Goal: Information Seeking & Learning: Check status

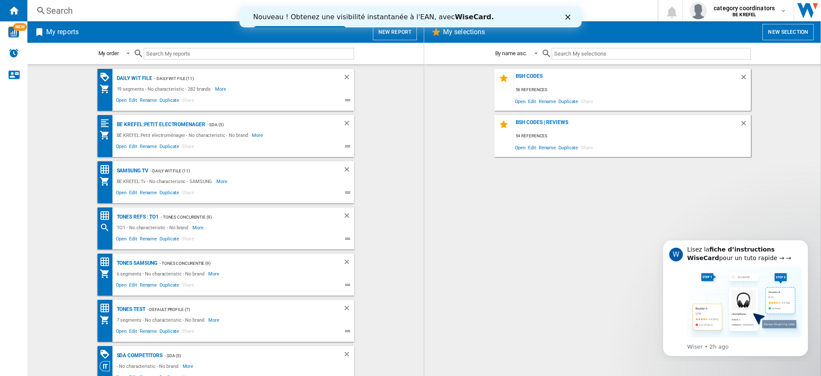
click at [70, 14] on div "Search" at bounding box center [340, 11] width 589 height 12
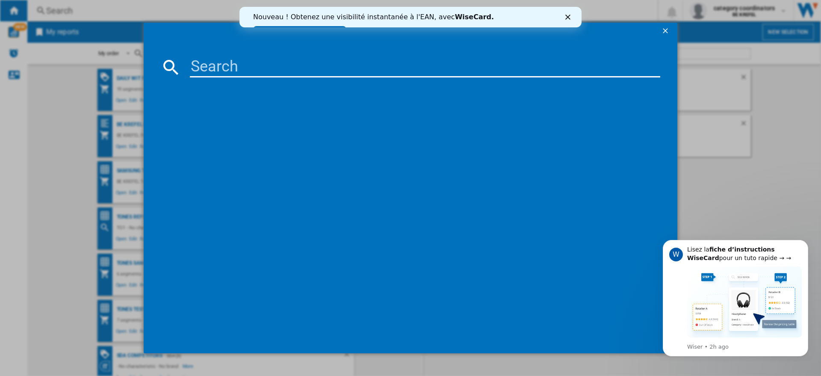
click at [208, 69] on input at bounding box center [425, 67] width 471 height 21
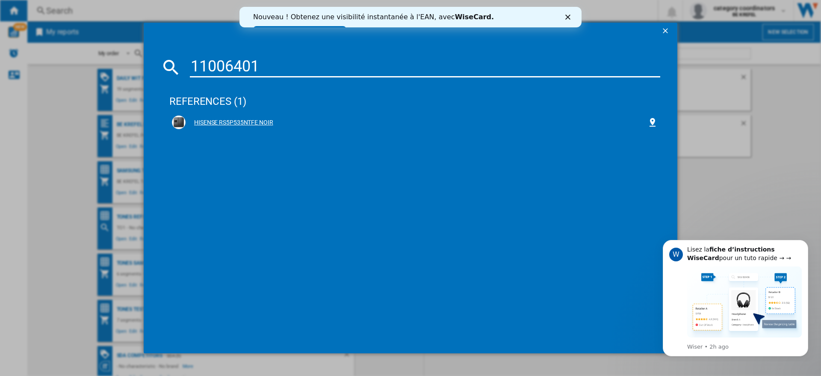
type input "11006401"
click at [246, 118] on div "HISENSE RS5P535NTFE NOIR" at bounding box center [417, 122] width 462 height 9
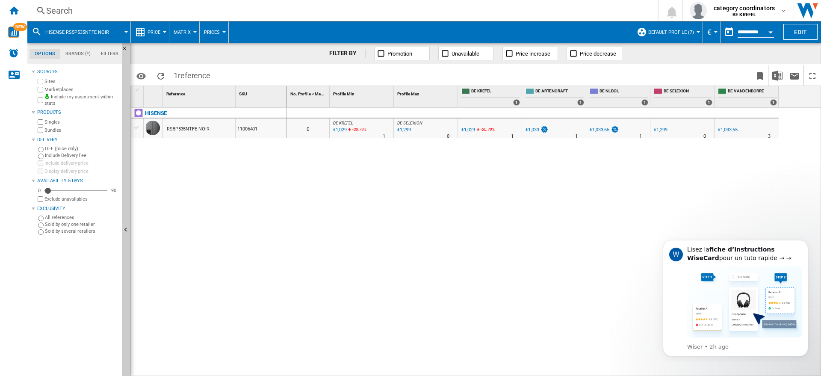
click at [161, 36] on button "Price" at bounding box center [156, 31] width 17 height 21
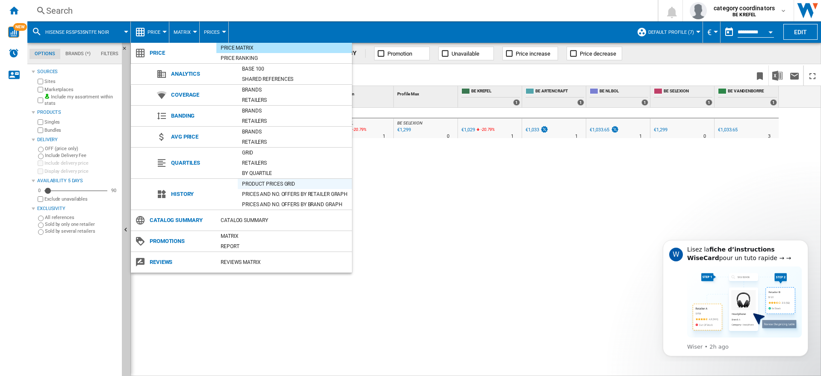
click at [261, 183] on div "Product prices grid" at bounding box center [295, 184] width 114 height 9
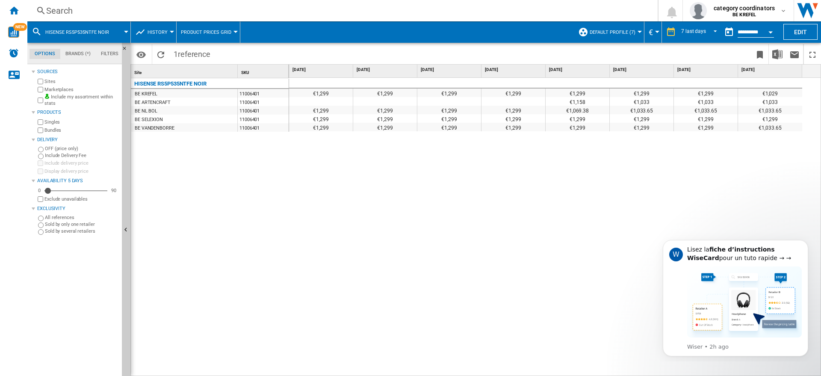
click at [82, 10] on div "Search" at bounding box center [340, 11] width 589 height 12
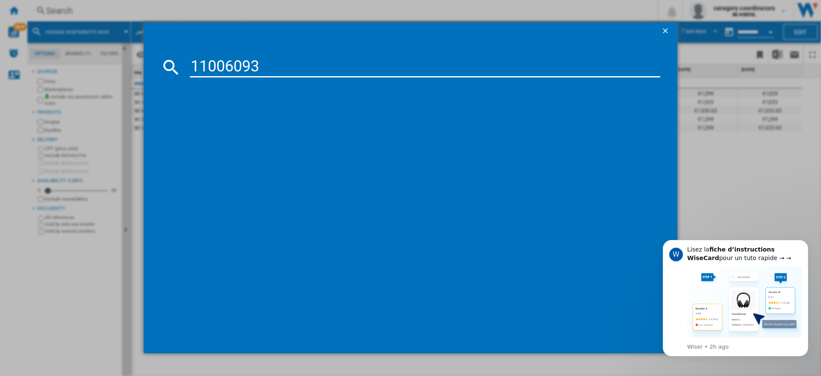
type input "11006093"
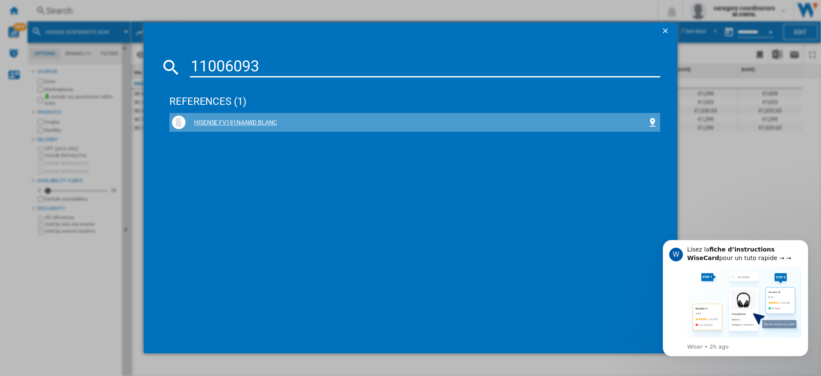
click at [236, 119] on div "HISENSE FV191N4AWD BLANC" at bounding box center [417, 122] width 462 height 9
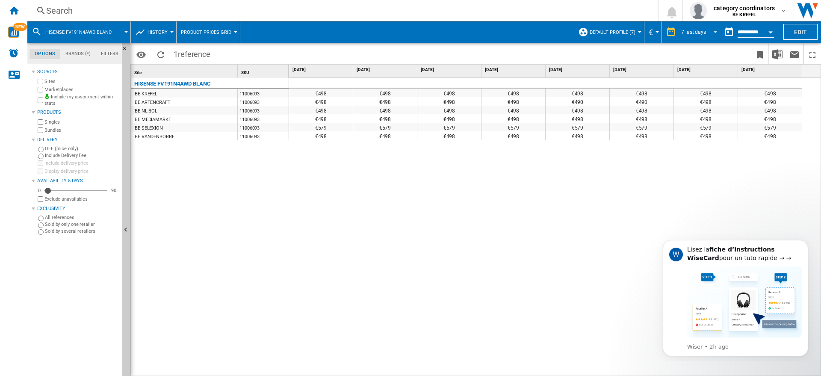
click at [708, 30] on span "REPORTS.WIZARD.STEPS.REPORT.STEPS.REPORT_OPTIONS.PERIOD: 7 last days" at bounding box center [713, 31] width 10 height 8
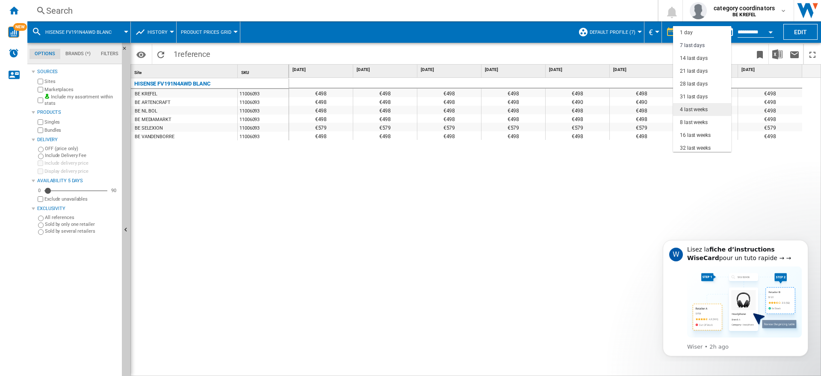
scroll to position [13, 0]
click at [693, 57] on div "21 last days" at bounding box center [694, 58] width 28 height 7
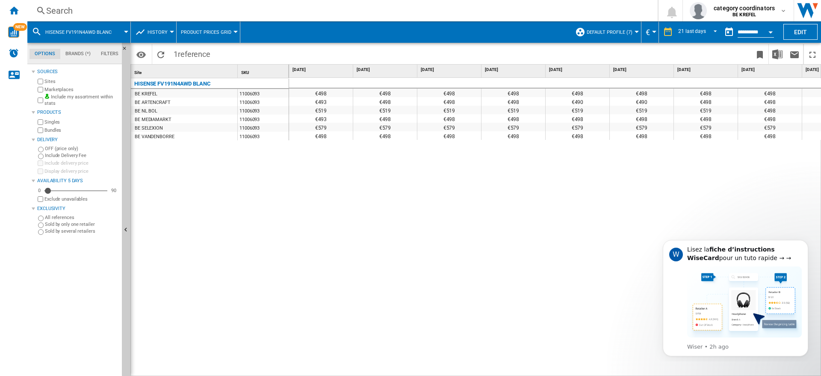
click at [56, 9] on div "Search" at bounding box center [340, 11] width 589 height 12
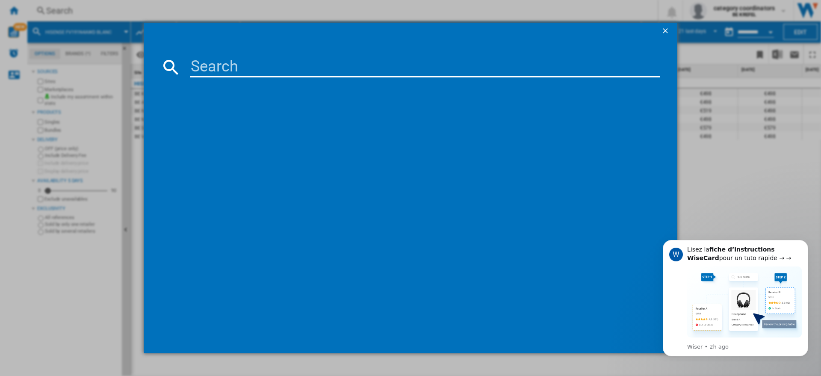
click at [223, 72] on input at bounding box center [425, 67] width 471 height 21
type input "11006397"
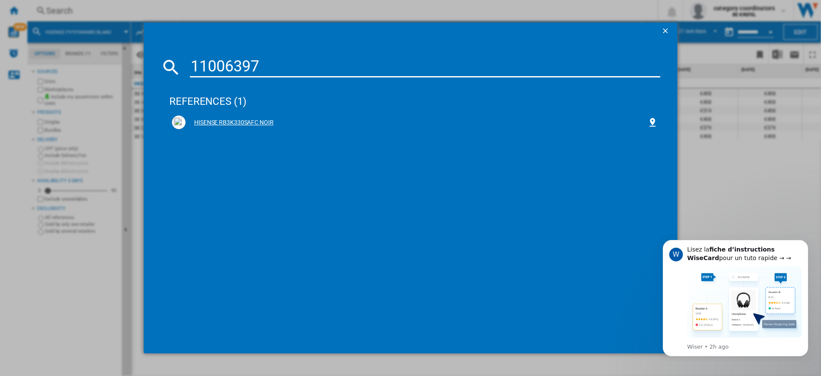
click at [240, 123] on div "HISENSE RB3K330SAFC NOIR" at bounding box center [417, 122] width 462 height 9
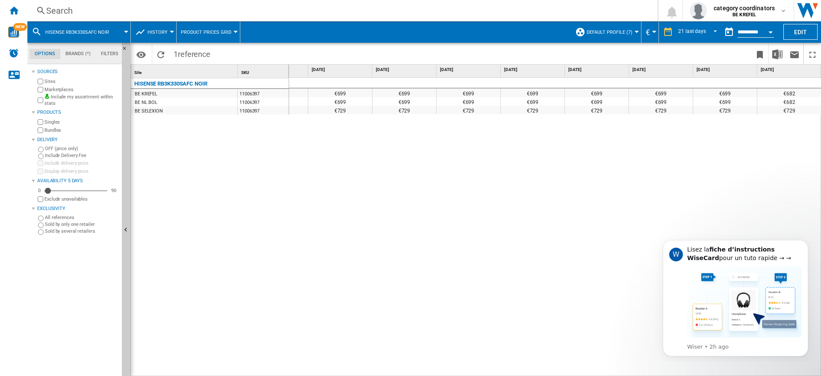
click at [286, 36] on span at bounding box center [405, 31] width 331 height 21
click at [285, 35] on span at bounding box center [405, 31] width 331 height 21
